Goal: Task Accomplishment & Management: Use online tool/utility

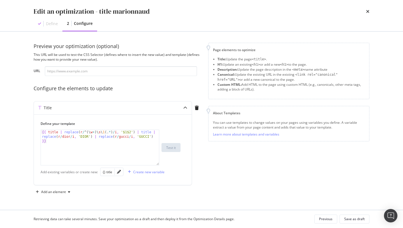
click at [51, 26] on div "Define" at bounding box center [52, 24] width 12 height 6
click at [323, 205] on div "Previous" at bounding box center [325, 219] width 13 height 5
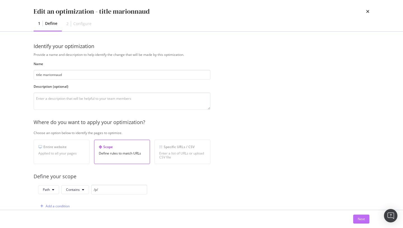
click at [361, 205] on div "Next" at bounding box center [360, 219] width 7 height 8
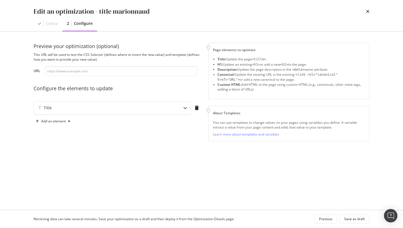
click at [369, 11] on div "Edit an optimization - title marionnaud Define 2 Configure" at bounding box center [201, 15] width 358 height 31
click at [368, 10] on icon "times" at bounding box center [367, 11] width 3 height 4
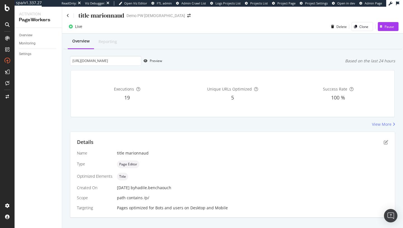
scroll to position [9, 0]
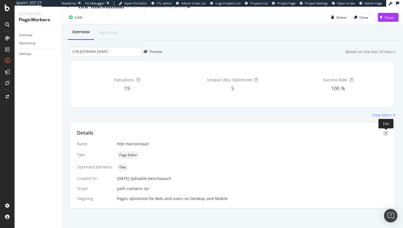
click at [371, 133] on div "Details" at bounding box center [232, 132] width 311 height 7
click at [371, 134] on icon "pen-to-square" at bounding box center [385, 133] width 4 height 4
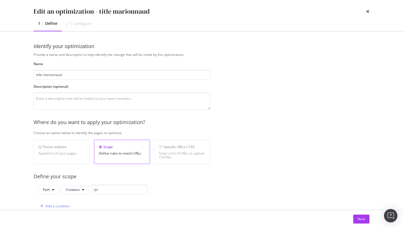
scroll to position [155, 0]
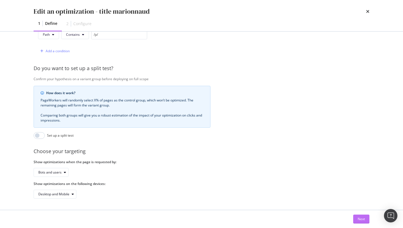
click at [362, 205] on div "Next" at bounding box center [360, 219] width 7 height 5
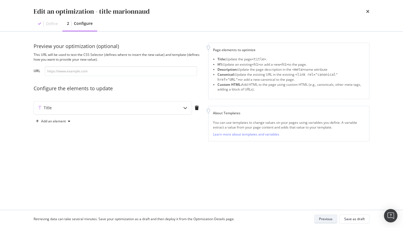
scroll to position [0, 0]
click at [186, 108] on icon "modal" at bounding box center [185, 108] width 4 height 4
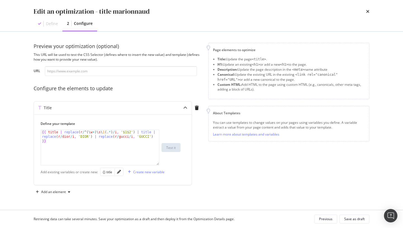
click at [367, 15] on div "times" at bounding box center [367, 12] width 3 height 10
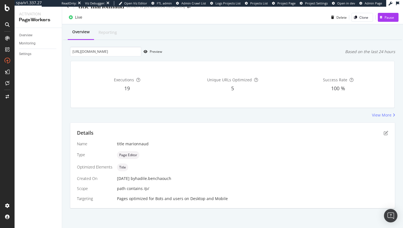
scroll to position [9, 0]
click at [146, 51] on icon "button" at bounding box center [145, 51] width 4 height 3
